Goal: Task Accomplishment & Management: Manage account settings

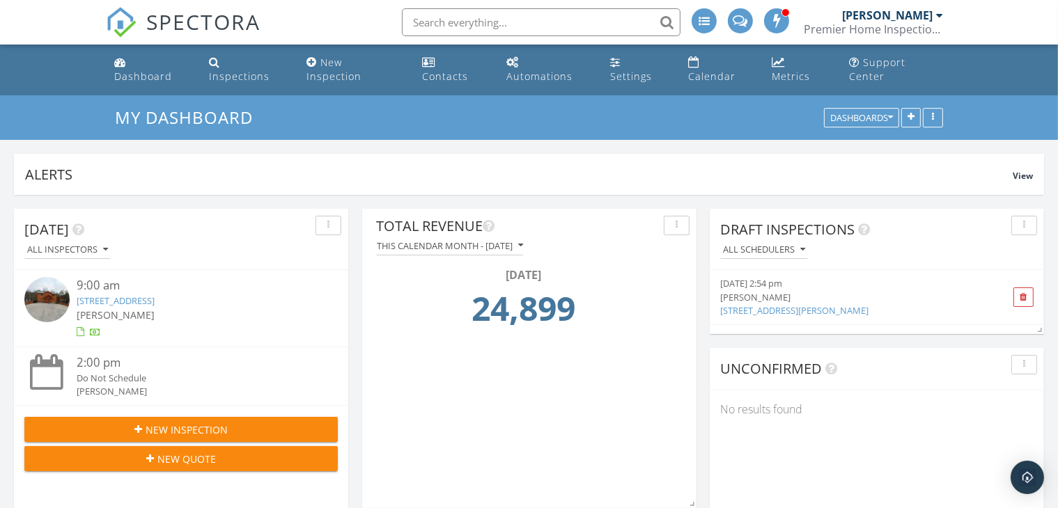
scroll to position [299, 334]
click at [137, 295] on link "1614 Barn Door Ln, Sevierville, TN 37862" at bounding box center [116, 301] width 78 height 13
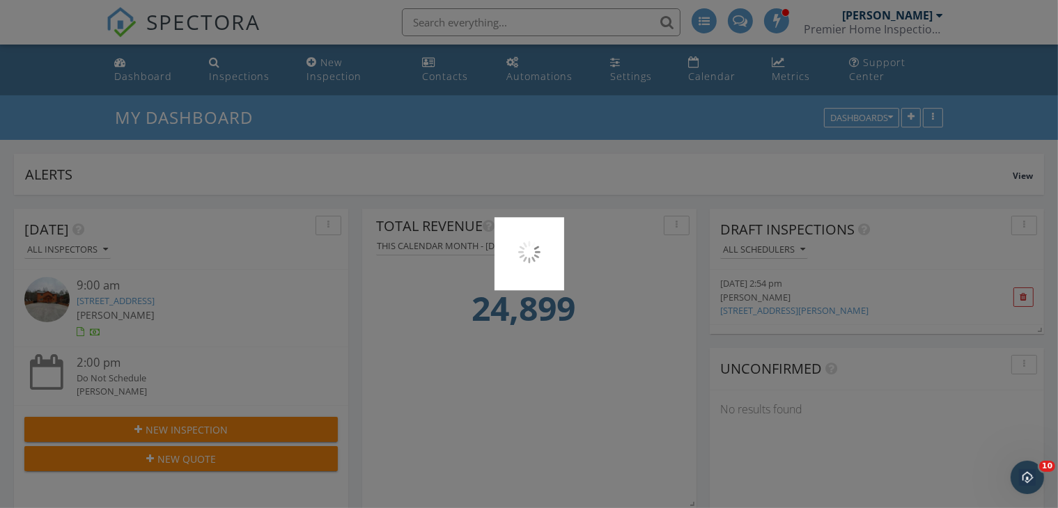
scroll to position [0, 0]
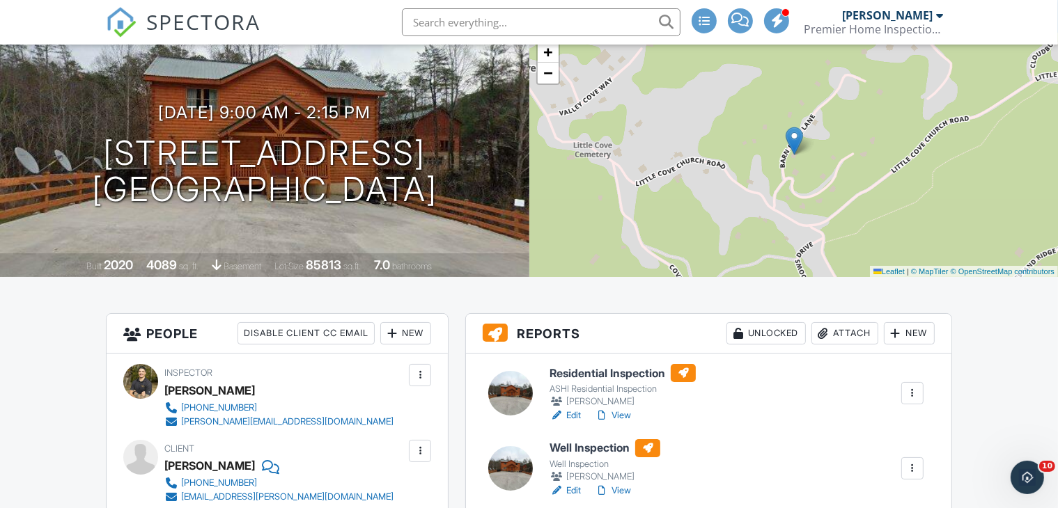
scroll to position [209, 0]
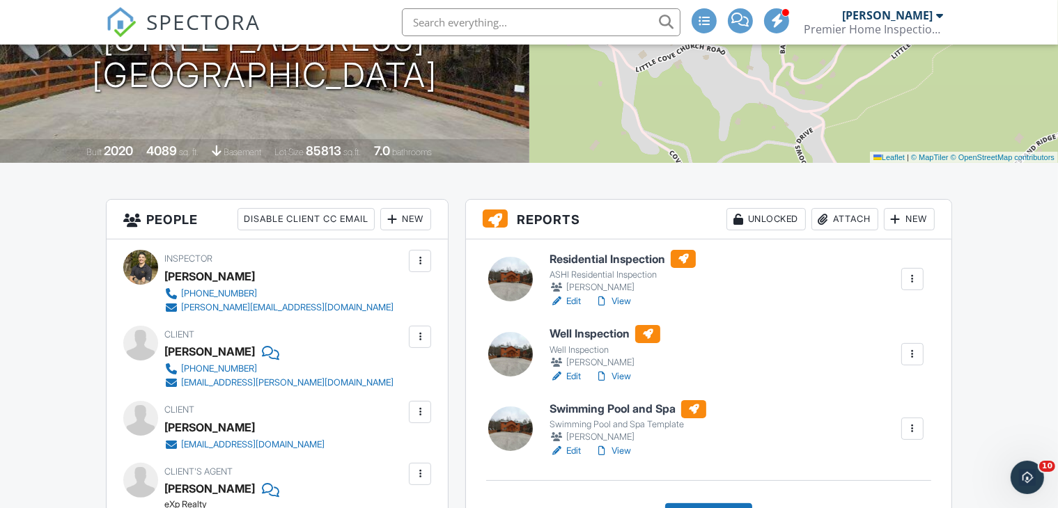
click at [577, 309] on link "Edit" at bounding box center [565, 302] width 31 height 14
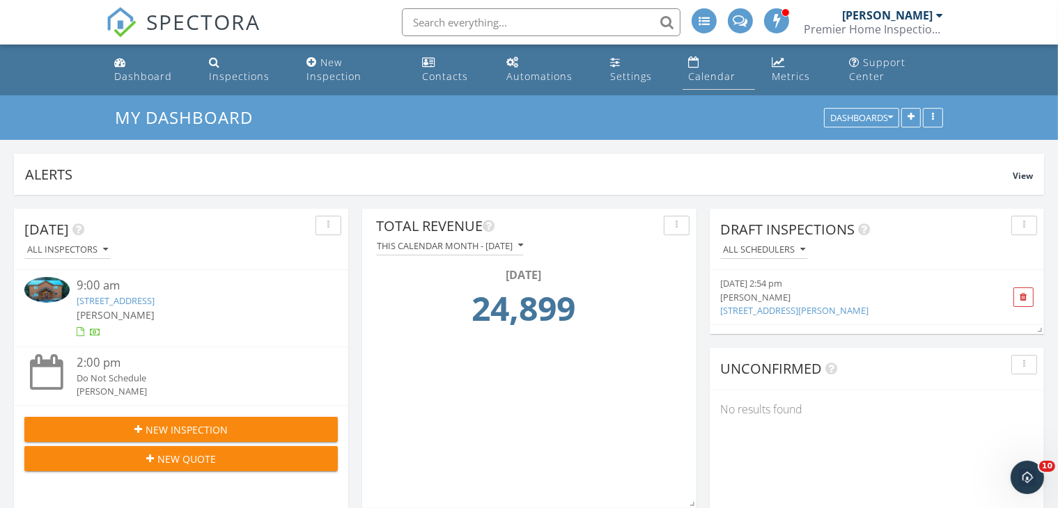
click at [688, 60] on div "Calendar" at bounding box center [693, 61] width 11 height 11
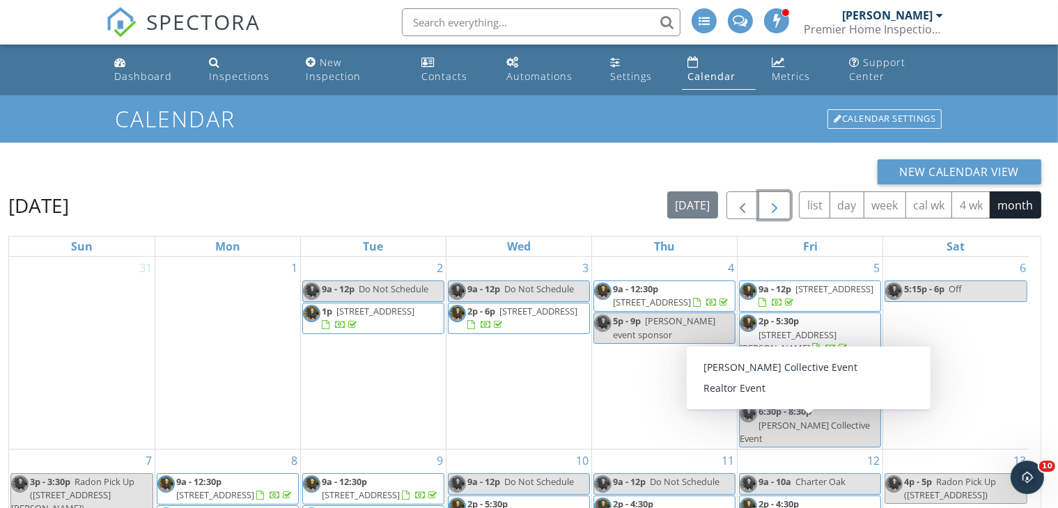
click at [777, 198] on span "button" at bounding box center [774, 206] width 17 height 17
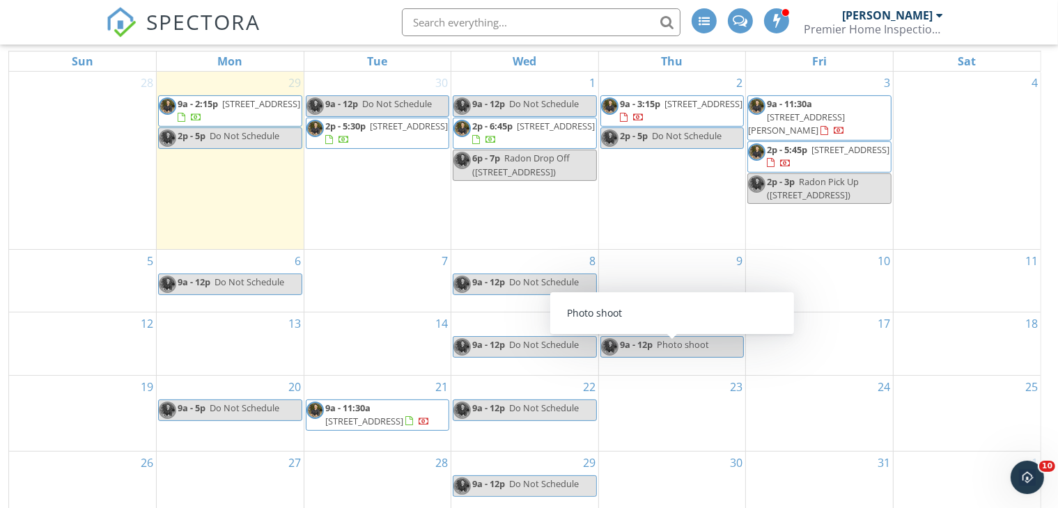
scroll to position [116, 0]
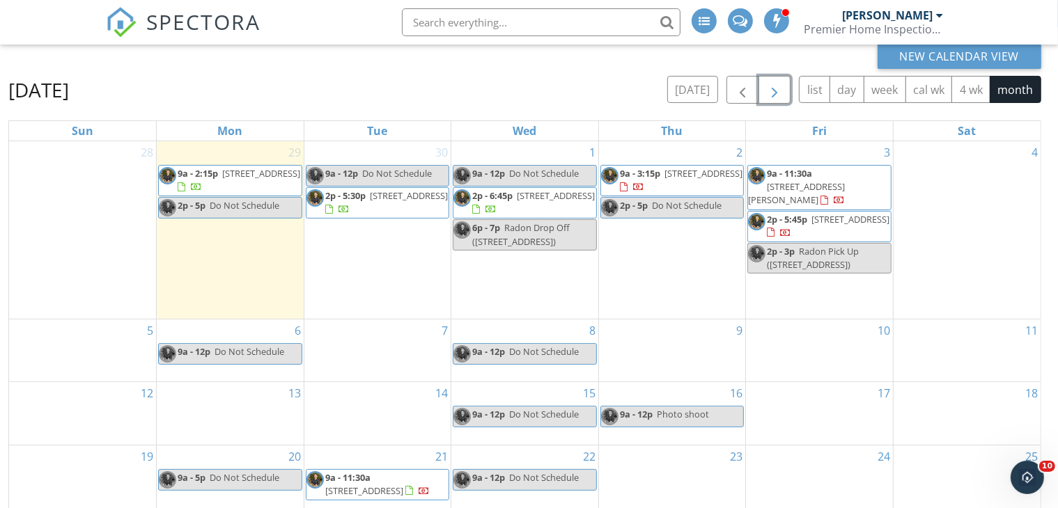
click at [244, 345] on span "Do Not Schedule" at bounding box center [250, 351] width 70 height 13
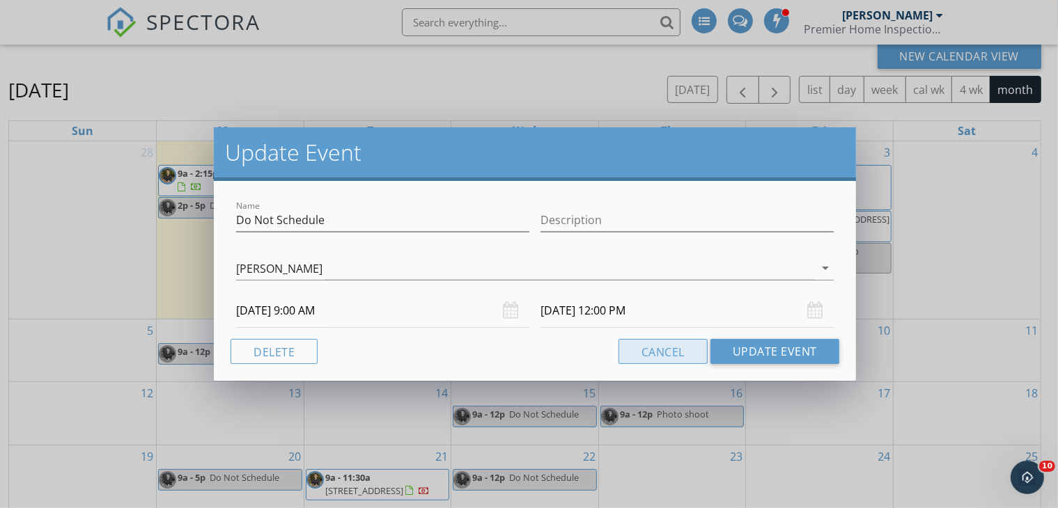
click at [667, 350] on button "Cancel" at bounding box center [663, 351] width 89 height 25
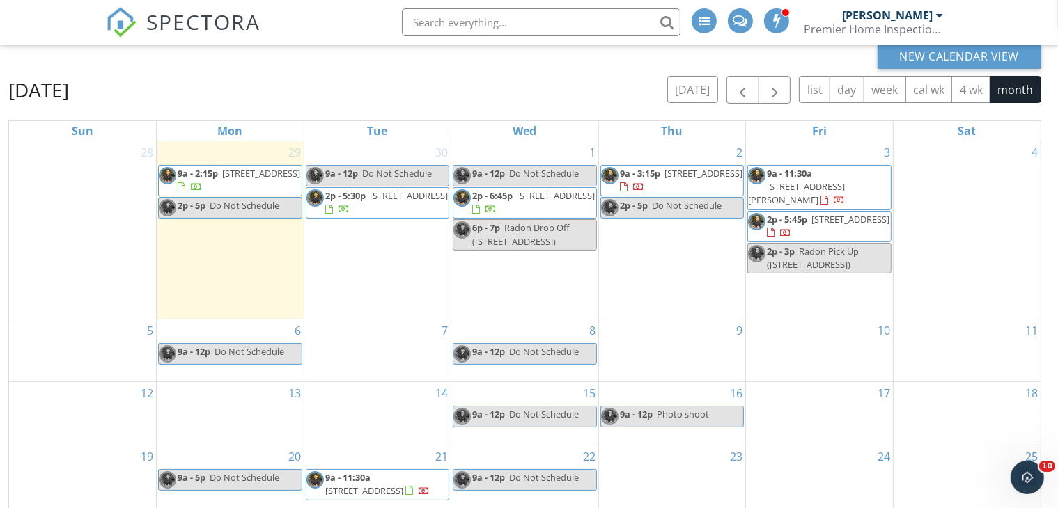
click at [231, 345] on span "Do Not Schedule" at bounding box center [250, 351] width 70 height 13
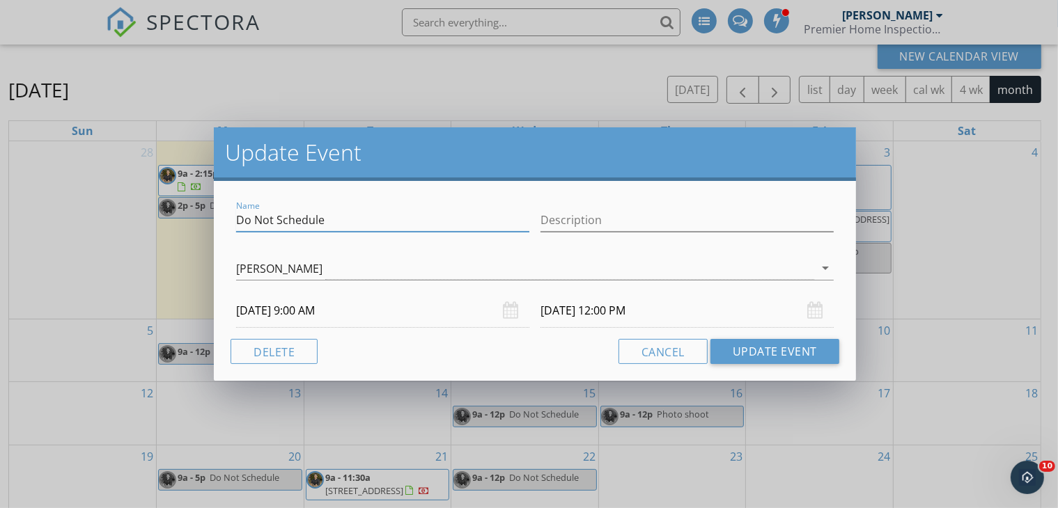
click at [394, 222] on input "Do Not Schedule" at bounding box center [382, 220] width 293 height 23
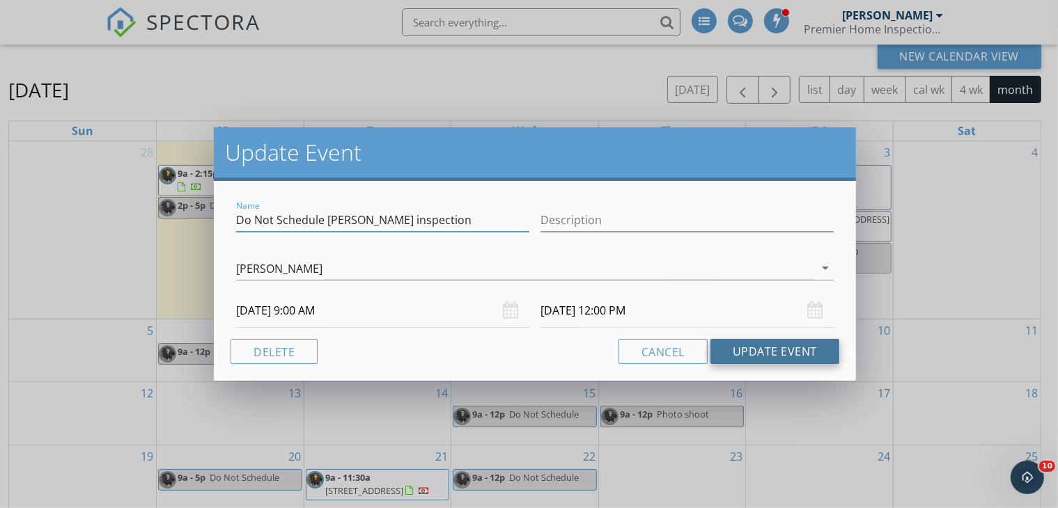
type input "Do Not Schedule Guillermo inspection"
click at [769, 353] on button "Update Event" at bounding box center [774, 351] width 129 height 25
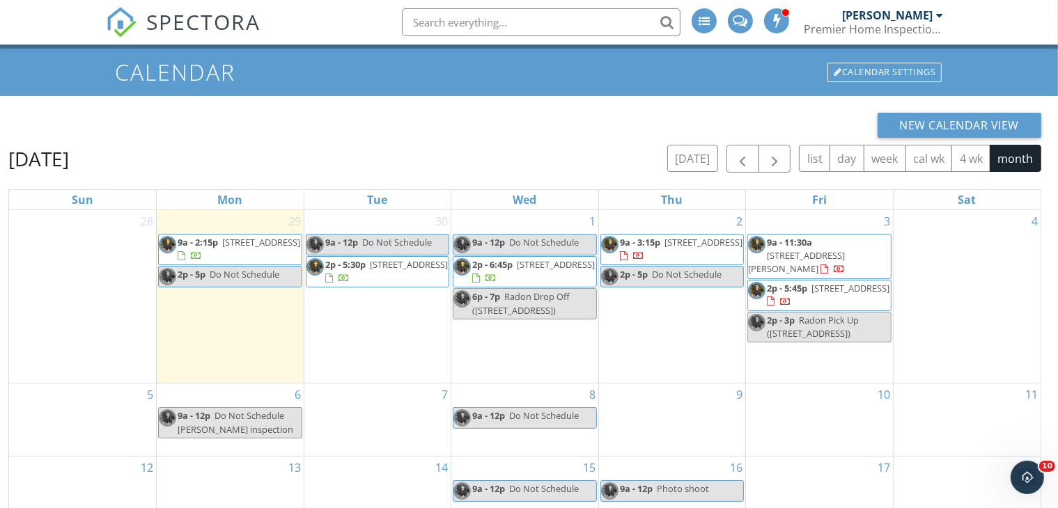
scroll to position [139, 0]
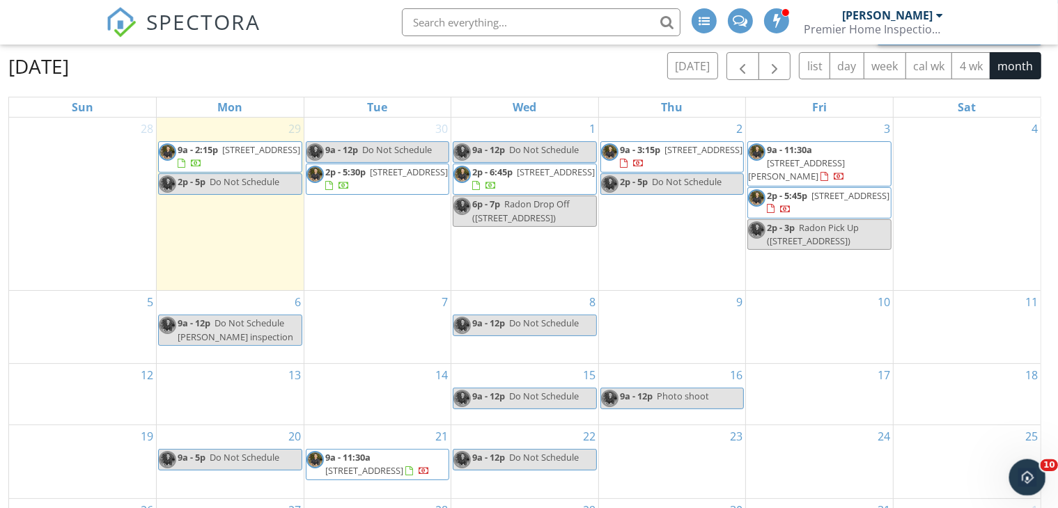
click at [1023, 465] on icon "Open Intercom Messenger" at bounding box center [1025, 476] width 23 height 23
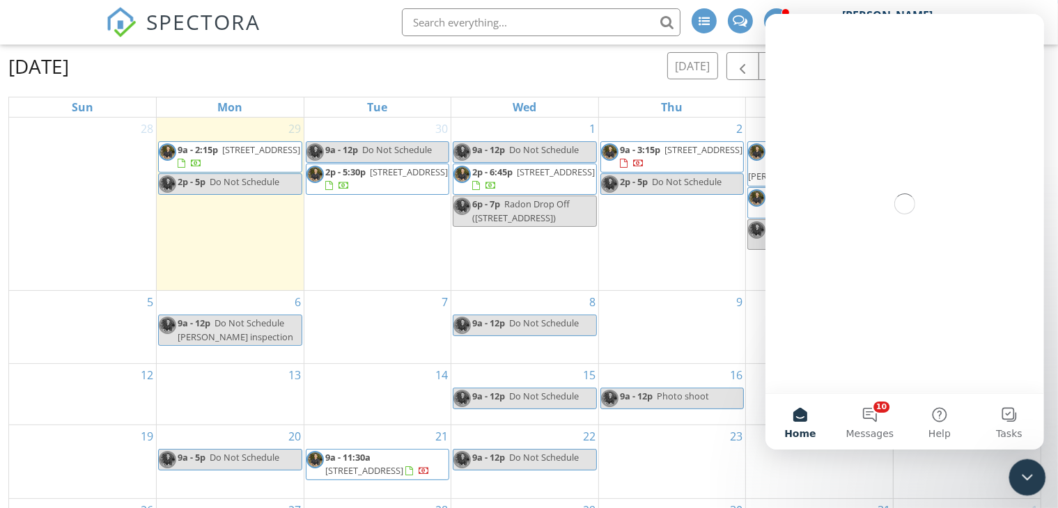
scroll to position [0, 0]
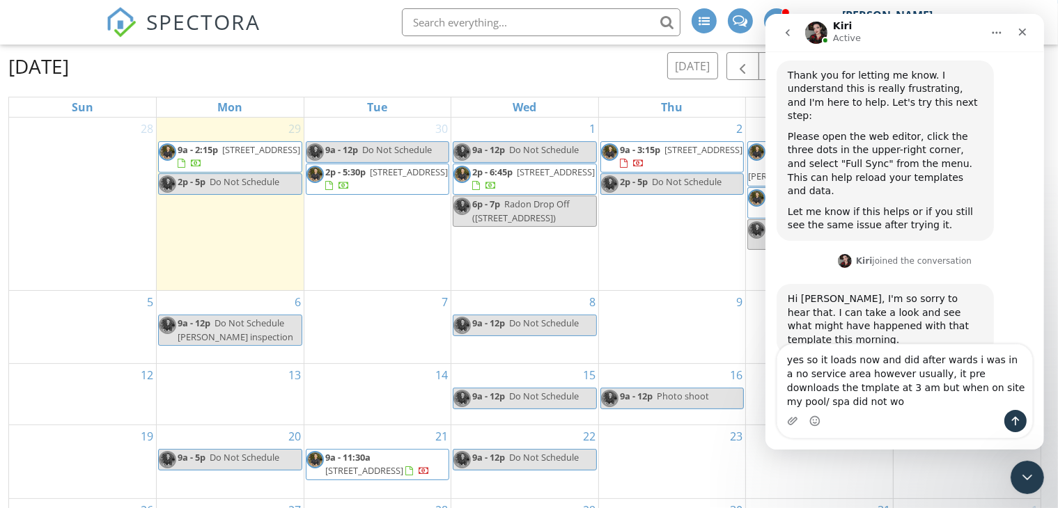
scroll to position [1341, 0]
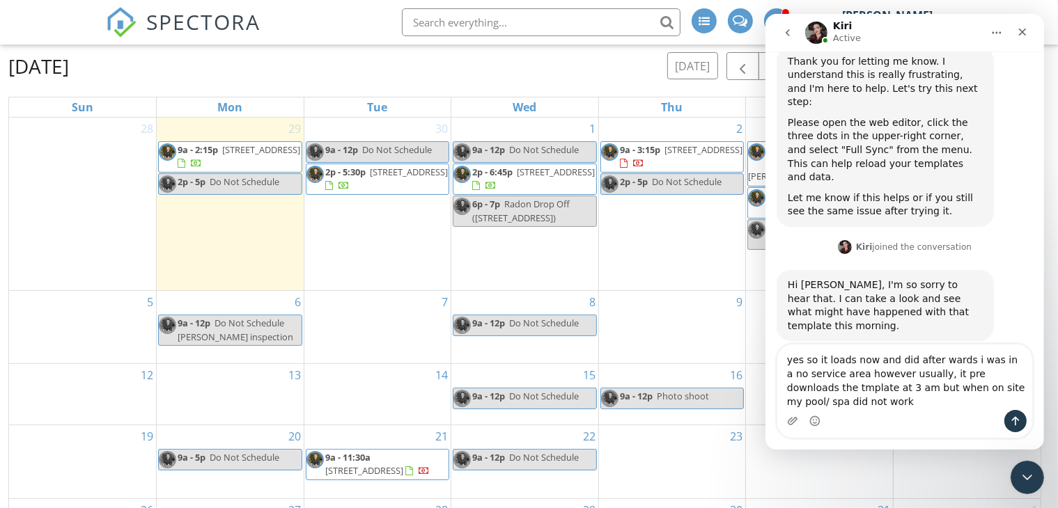
type textarea "yes so it loads now and did after wards i was in a no service area however usua…"
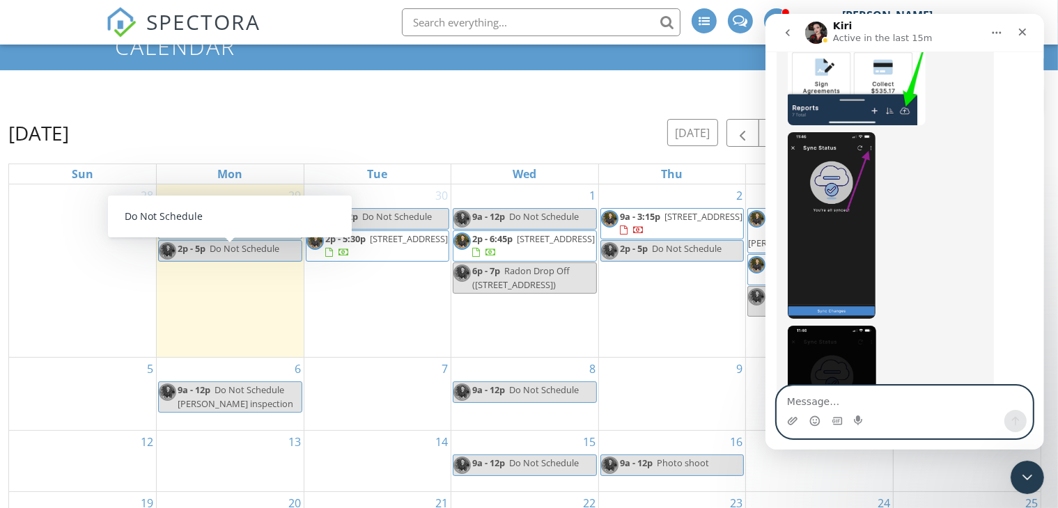
scroll to position [0, 0]
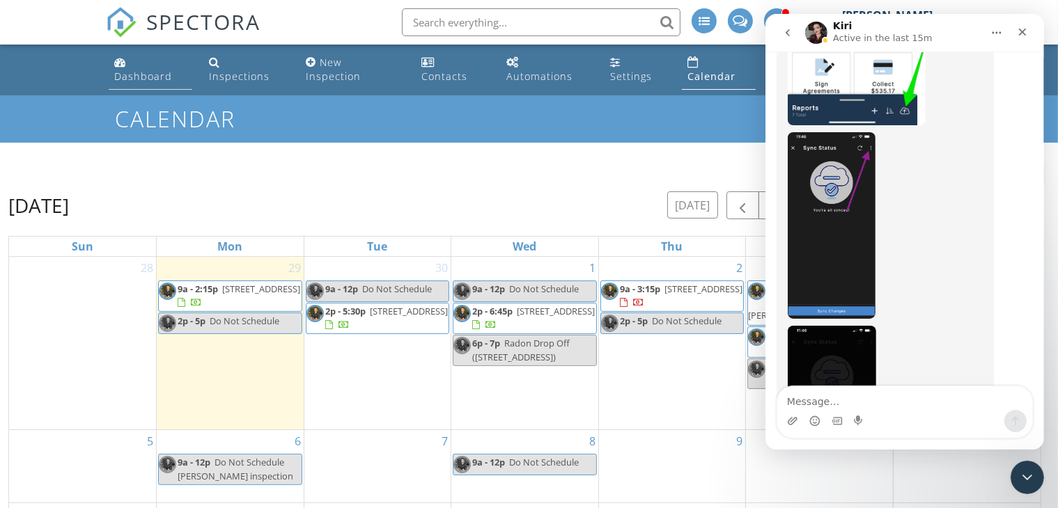
click at [137, 70] on div "Dashboard" at bounding box center [143, 76] width 58 height 13
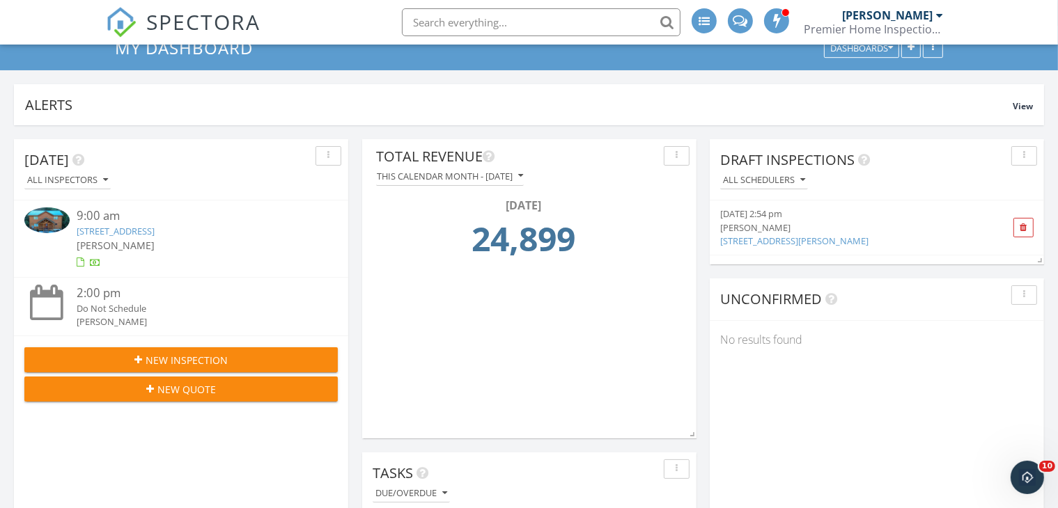
click at [153, 225] on link "[STREET_ADDRESS]" at bounding box center [116, 231] width 78 height 13
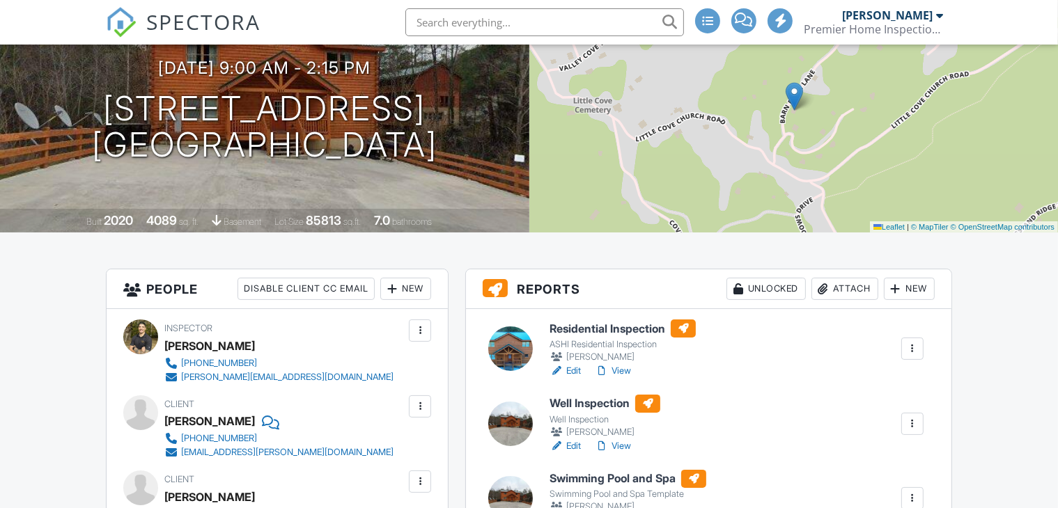
click at [621, 338] on h6 "Residential Inspection" at bounding box center [623, 329] width 146 height 18
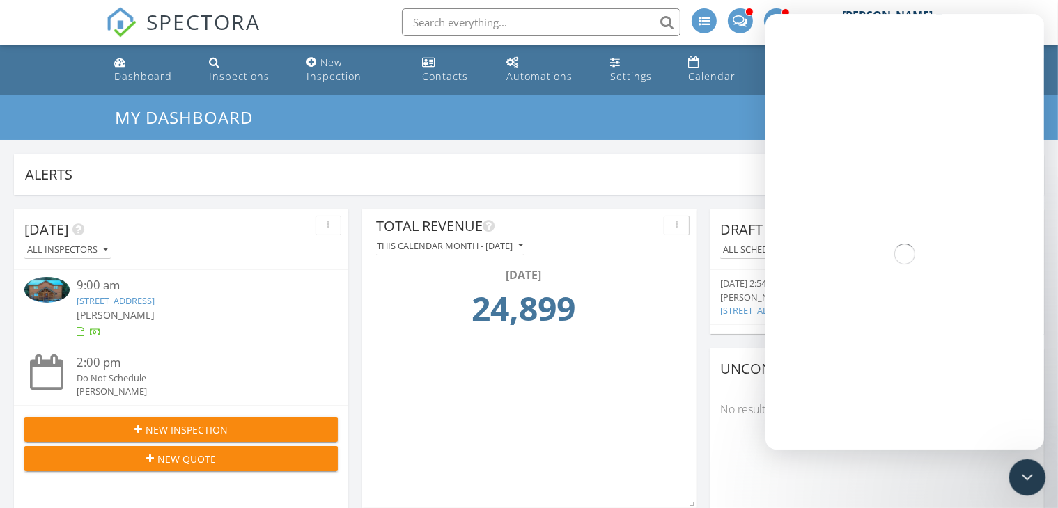
click at [1021, 481] on icon "Close Intercom Messenger" at bounding box center [1025, 475] width 17 height 17
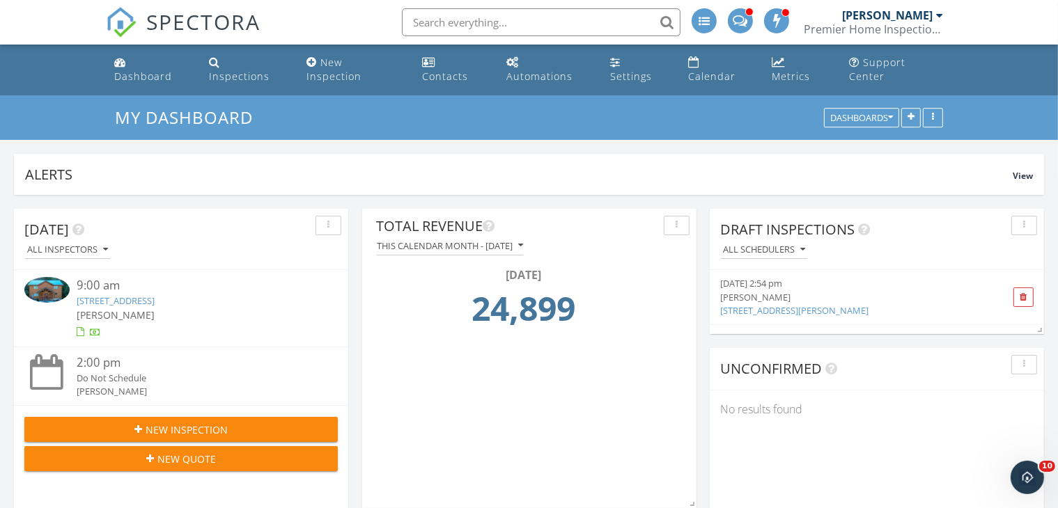
scroll to position [2127, 0]
click at [314, 65] on link "New Inspection" at bounding box center [353, 70] width 104 height 40
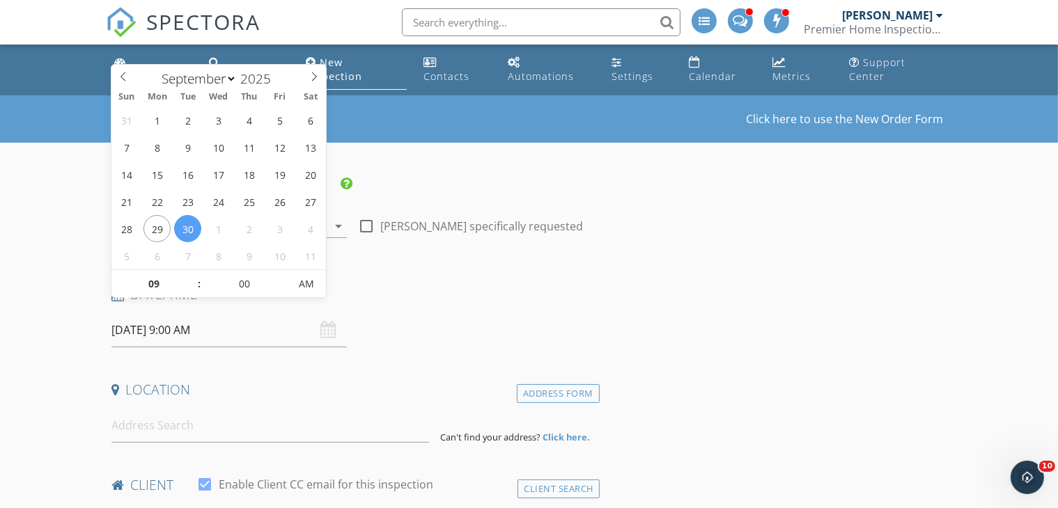
click at [288, 319] on input "[DATE] 9:00 AM" at bounding box center [228, 330] width 235 height 34
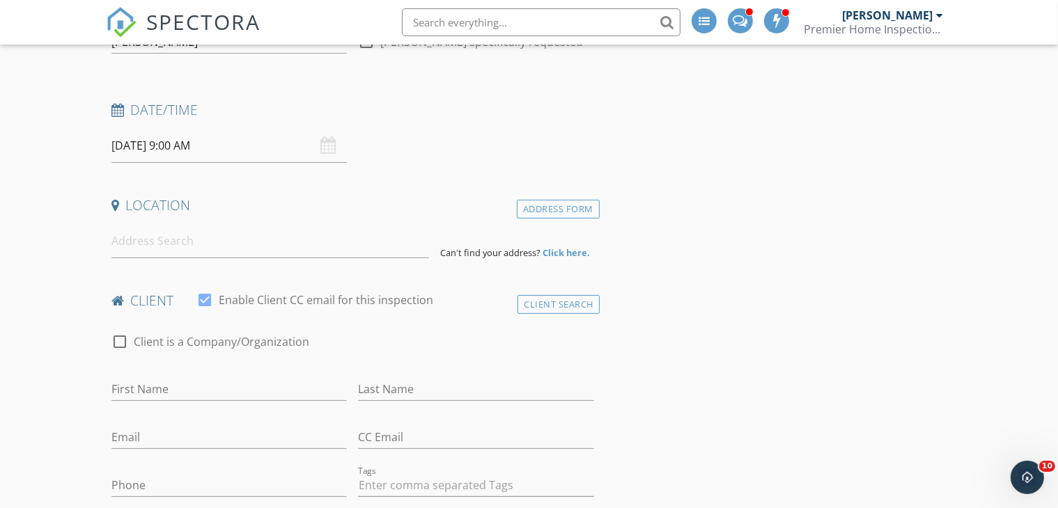
scroll to position [209, 0]
